Goal: Information Seeking & Learning: Learn about a topic

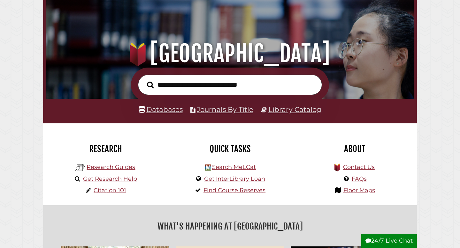
scroll to position [41, 0]
click at [157, 112] on link "Databases" at bounding box center [161, 109] width 44 height 8
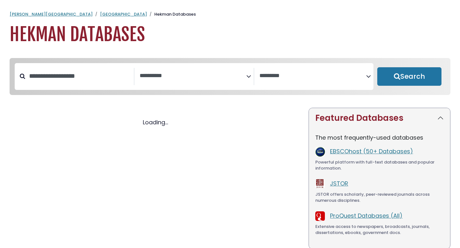
select select "Database Subject Filter"
select select "Database Vendors Filter"
select select "Database Subject Filter"
select select "Database Vendors Filter"
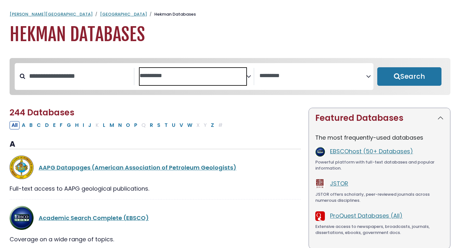
click at [179, 78] on textarea "Search" at bounding box center [192, 76] width 107 height 7
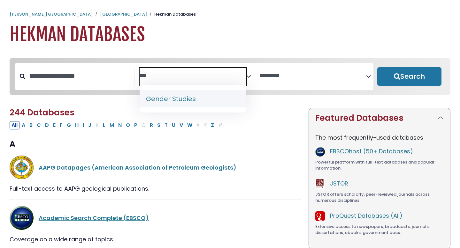
type textarea "***"
click at [261, 163] on div "AAPG Datapages (American Association of Petroleum Geologists)" at bounding box center [155, 168] width 291 height 24
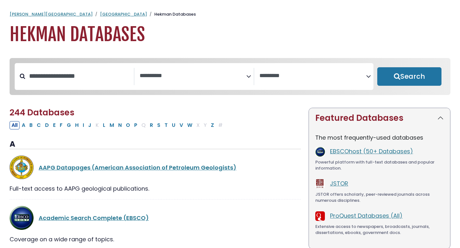
click at [89, 85] on div "Search filters" at bounding box center [79, 76] width 109 height 17
click at [87, 79] on input "Search database by title or keyword" at bounding box center [79, 76] width 109 height 11
type input "***"
click at [377, 67] on button "Search" at bounding box center [409, 76] width 64 height 19
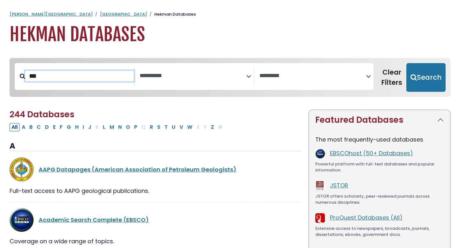
select select "Database Subject Filter"
select select "Database Vendors Filter"
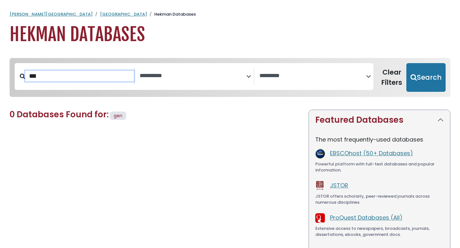
drag, startPoint x: 57, startPoint y: 79, endPoint x: 14, endPoint y: 76, distance: 42.9
click at [17, 76] on div "***" at bounding box center [75, 76] width 120 height 17
click at [155, 79] on span "Search filters" at bounding box center [192, 76] width 107 height 17
